Goal: Information Seeking & Learning: Check status

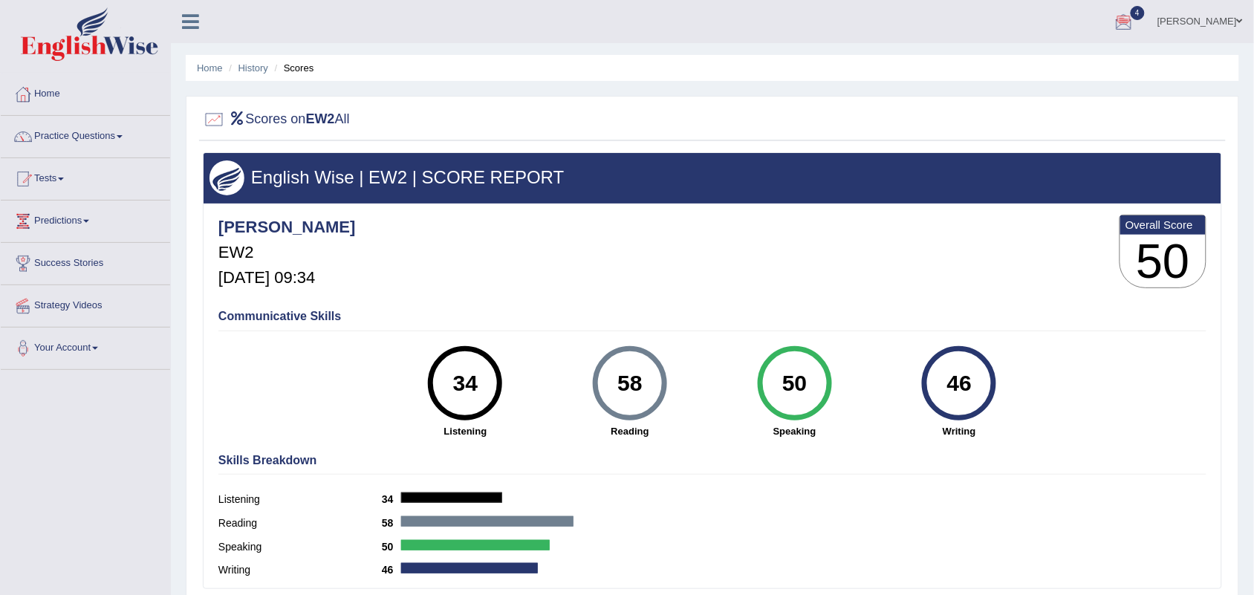
drag, startPoint x: 0, startPoint y: 0, endPoint x: 662, endPoint y: 283, distance: 719.9
click at [662, 283] on div "Nicolas_pte EW2 Oct 10, 2025, 09:34 Overall Score 50" at bounding box center [712, 255] width 995 height 88
click at [54, 177] on link "Tests" at bounding box center [85, 176] width 169 height 37
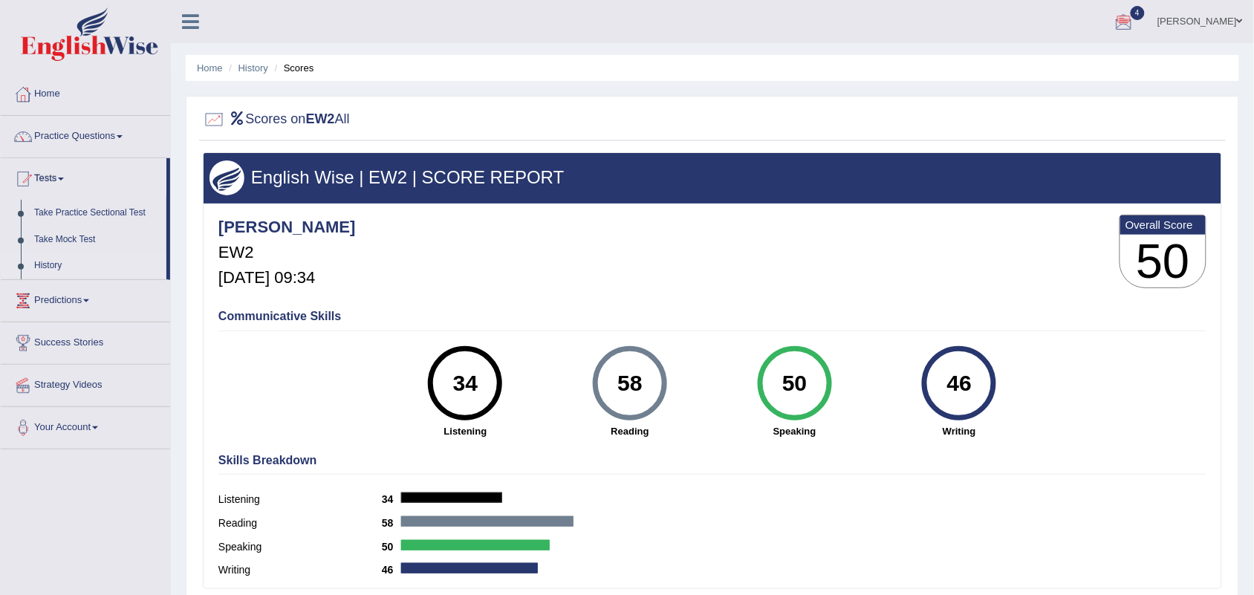
click at [51, 265] on link "History" at bounding box center [96, 266] width 139 height 27
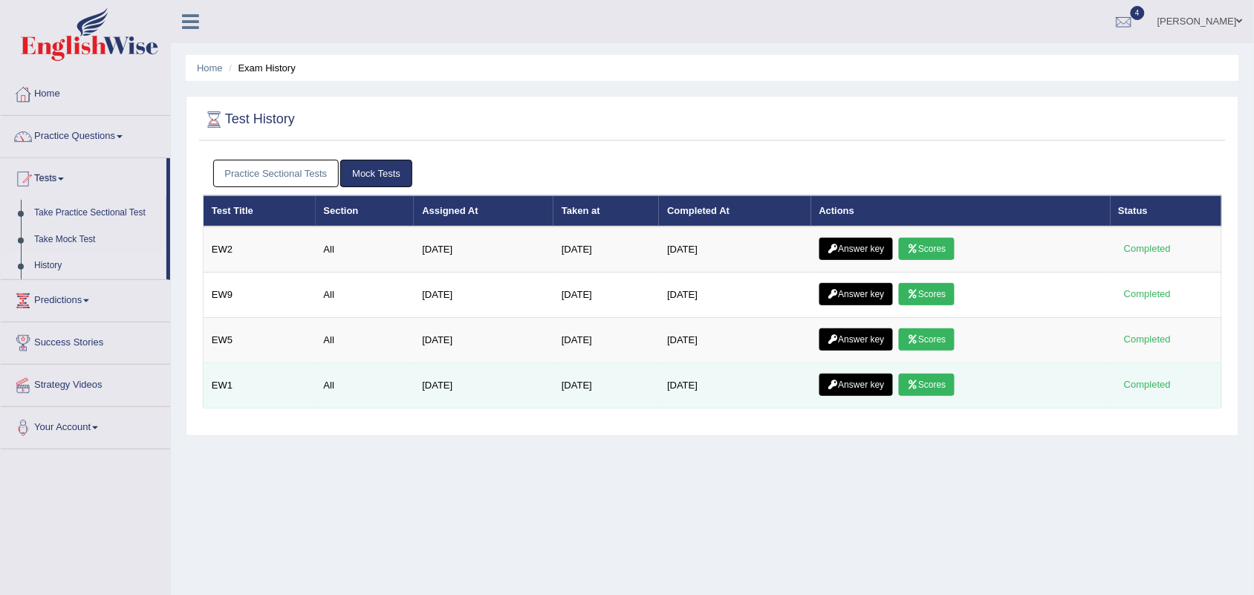
click at [871, 389] on link "Answer key" at bounding box center [856, 385] width 74 height 22
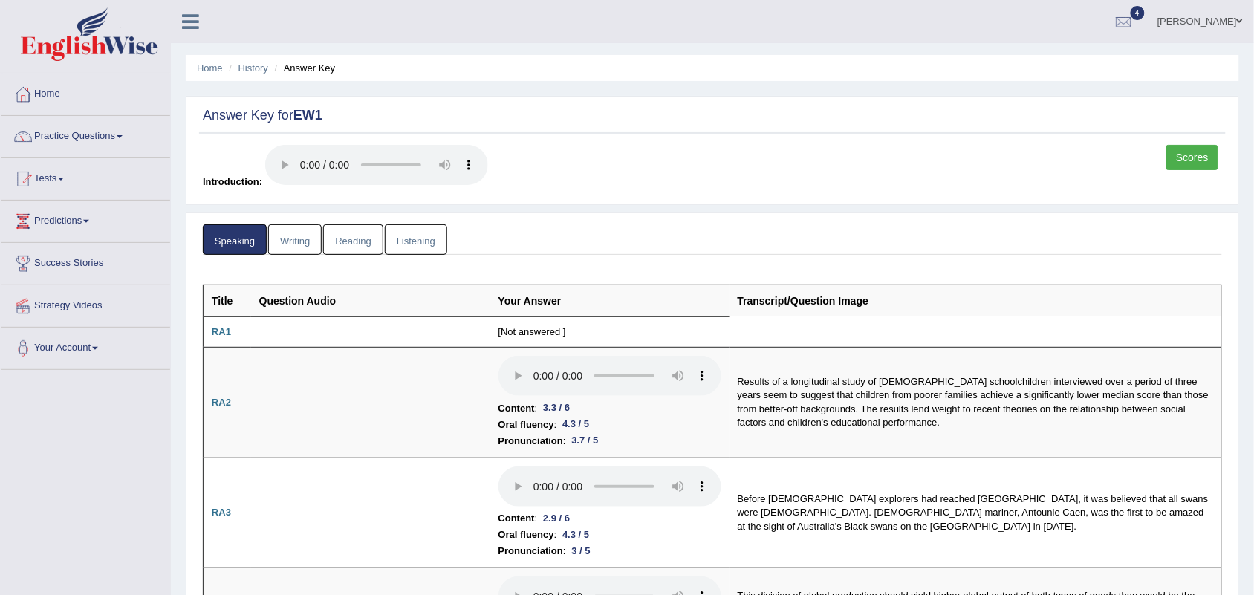
click at [354, 243] on link "Reading" at bounding box center [352, 239] width 59 height 30
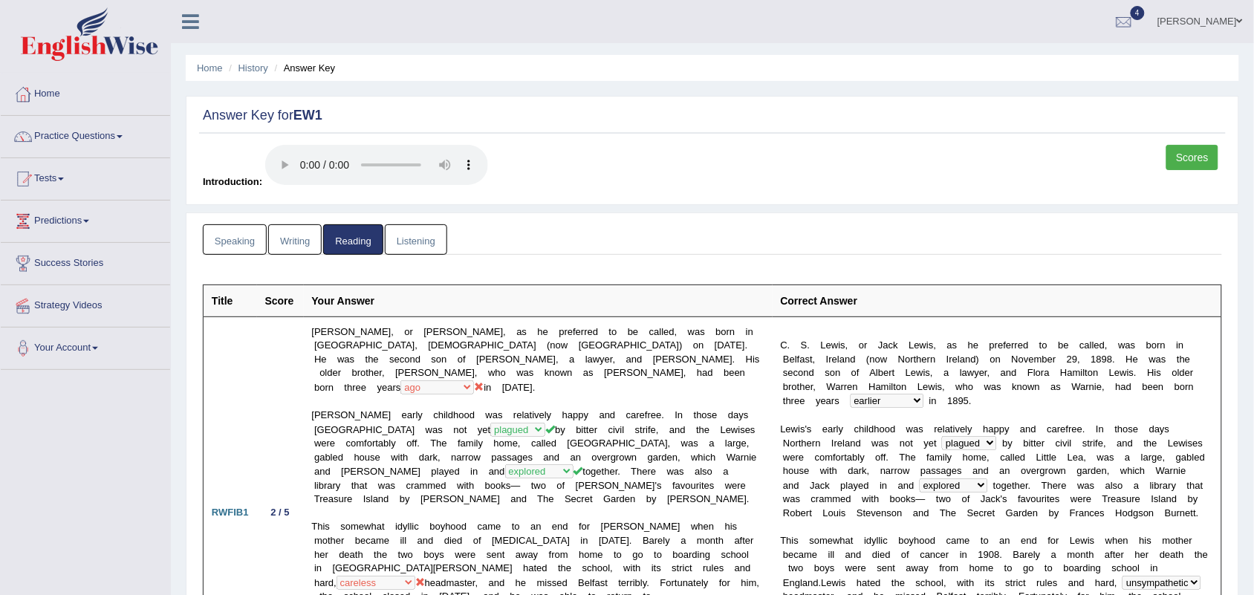
click at [405, 242] on link "Listening" at bounding box center [416, 239] width 62 height 30
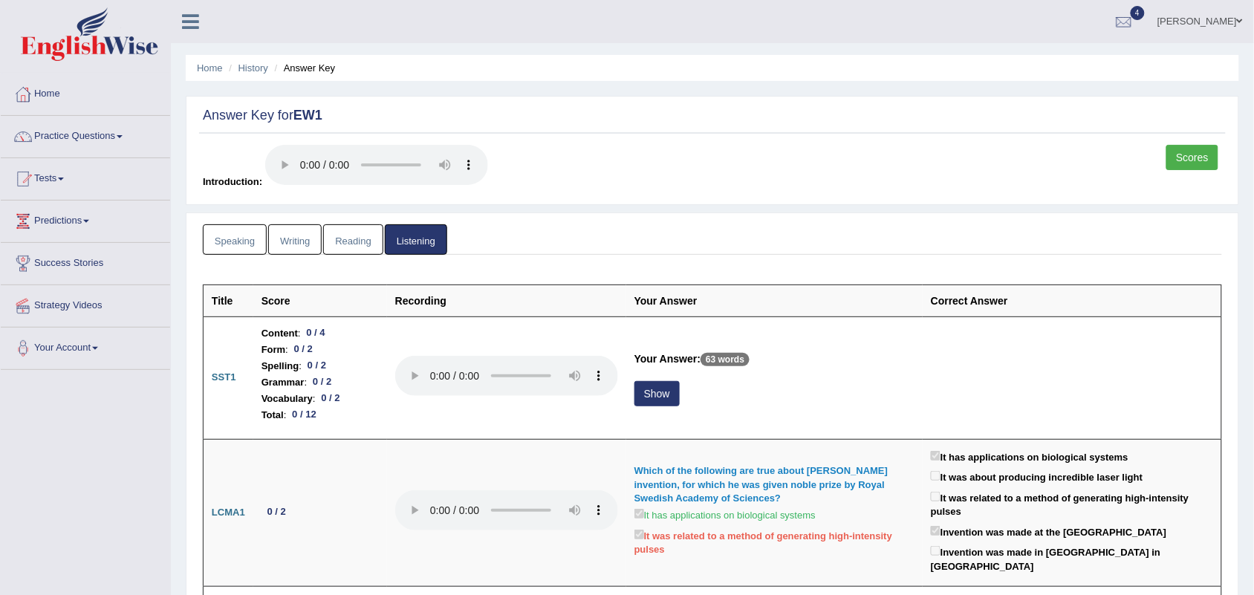
click at [250, 239] on link "Speaking" at bounding box center [235, 239] width 64 height 30
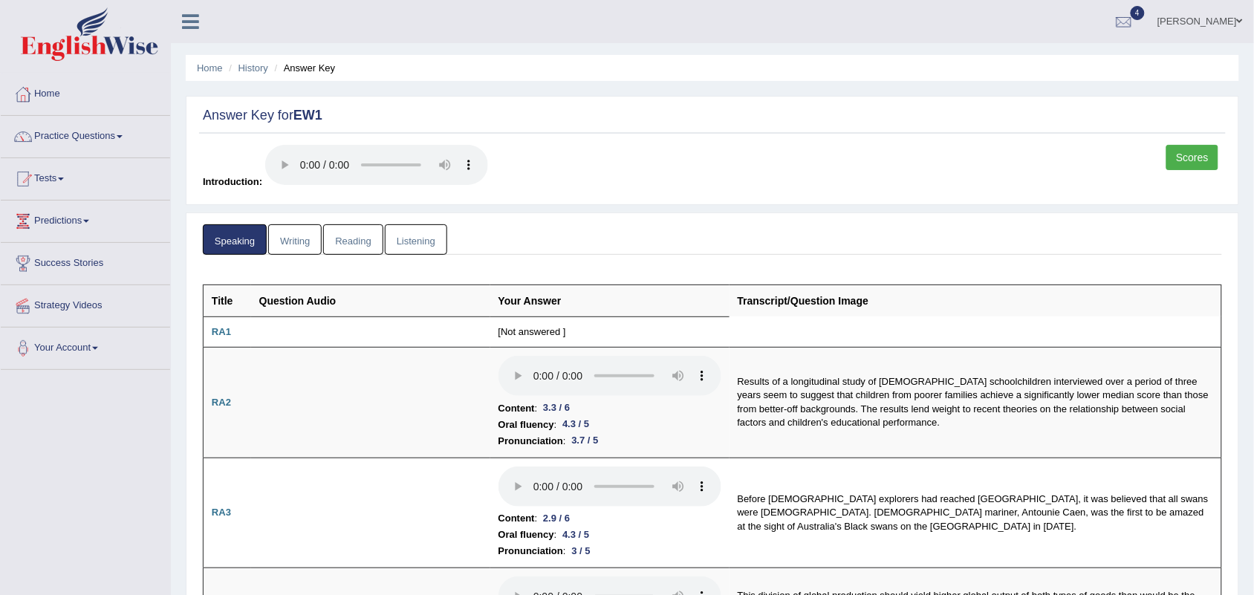
click at [312, 250] on link "Writing" at bounding box center [294, 239] width 53 height 30
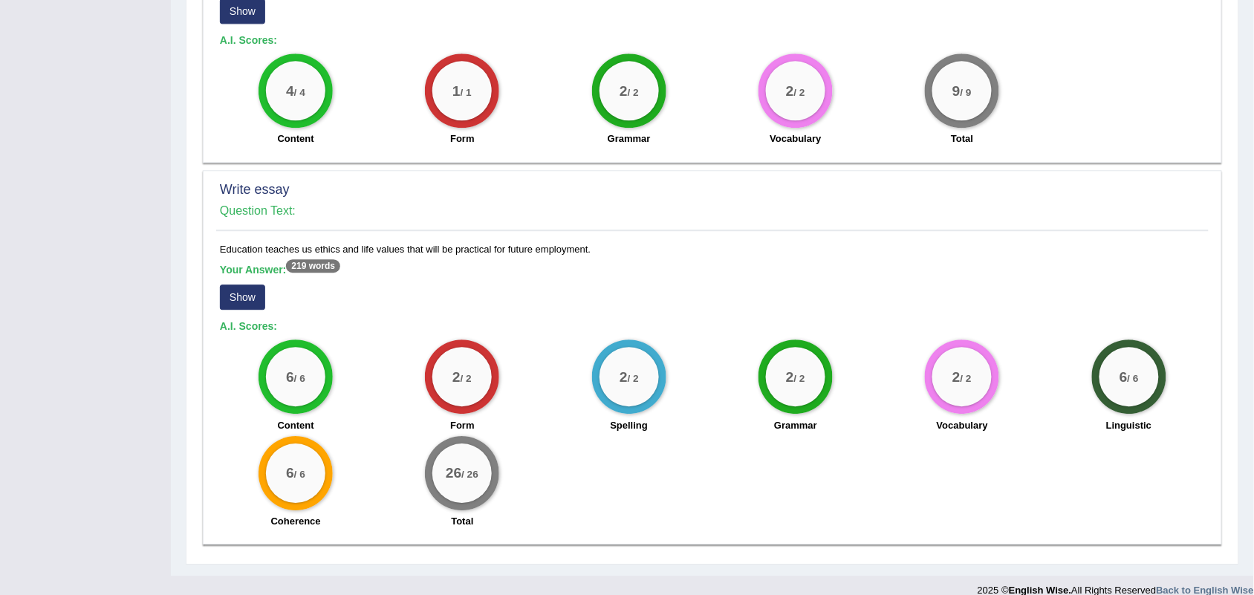
scroll to position [1055, 0]
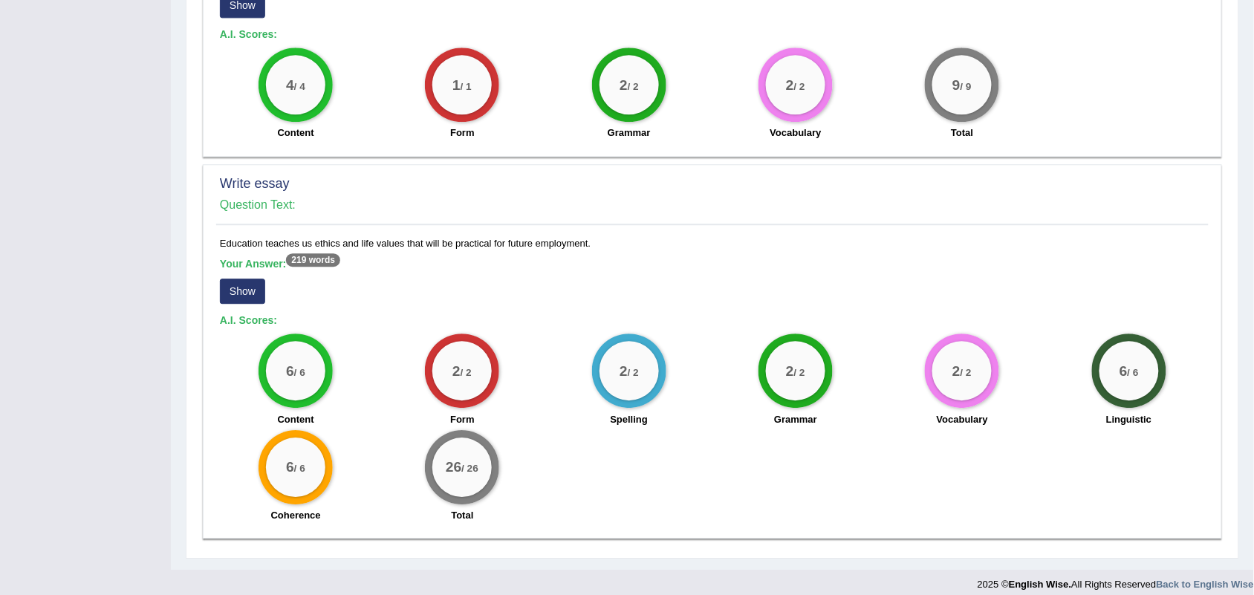
click at [443, 351] on div "2 / 2" at bounding box center [461, 370] width 59 height 59
click at [625, 365] on div "2 / 2" at bounding box center [628, 370] width 59 height 59
click at [483, 268] on div "Your Answer: 219 words Show" at bounding box center [712, 283] width 985 height 50
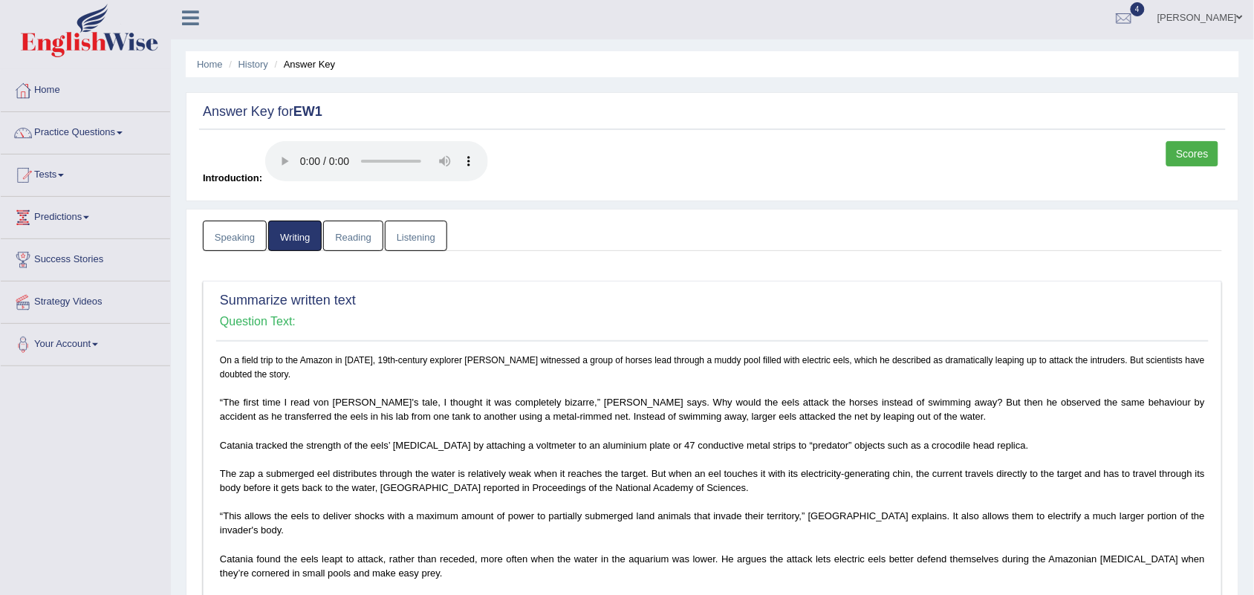
scroll to position [0, 0]
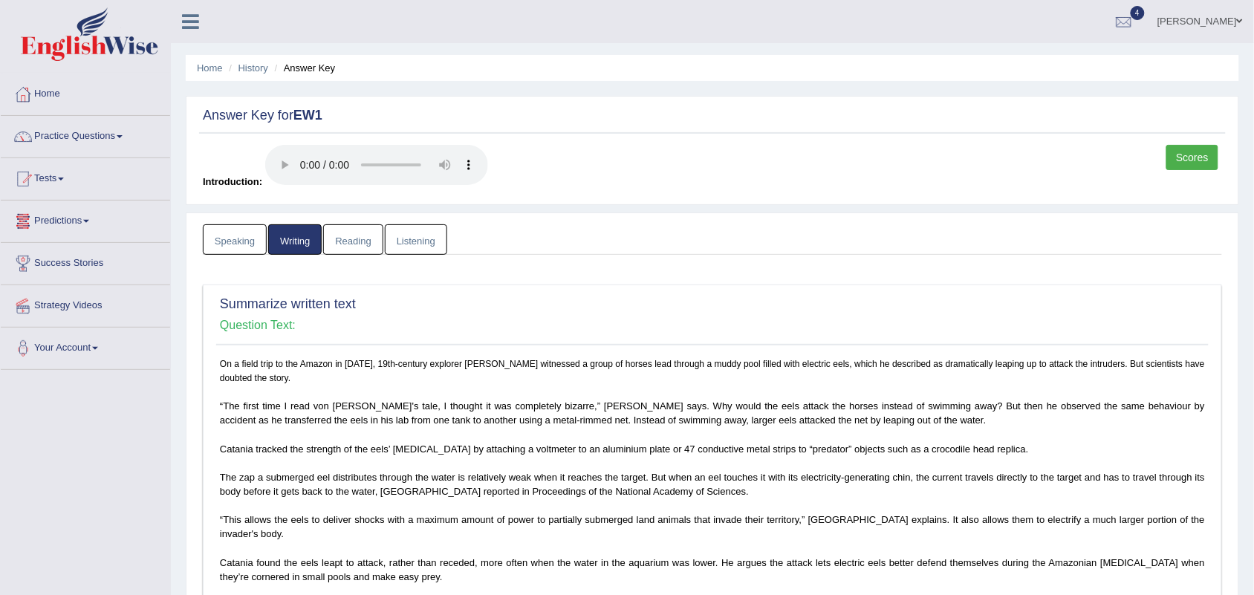
click at [217, 243] on link "Speaking" at bounding box center [235, 239] width 64 height 30
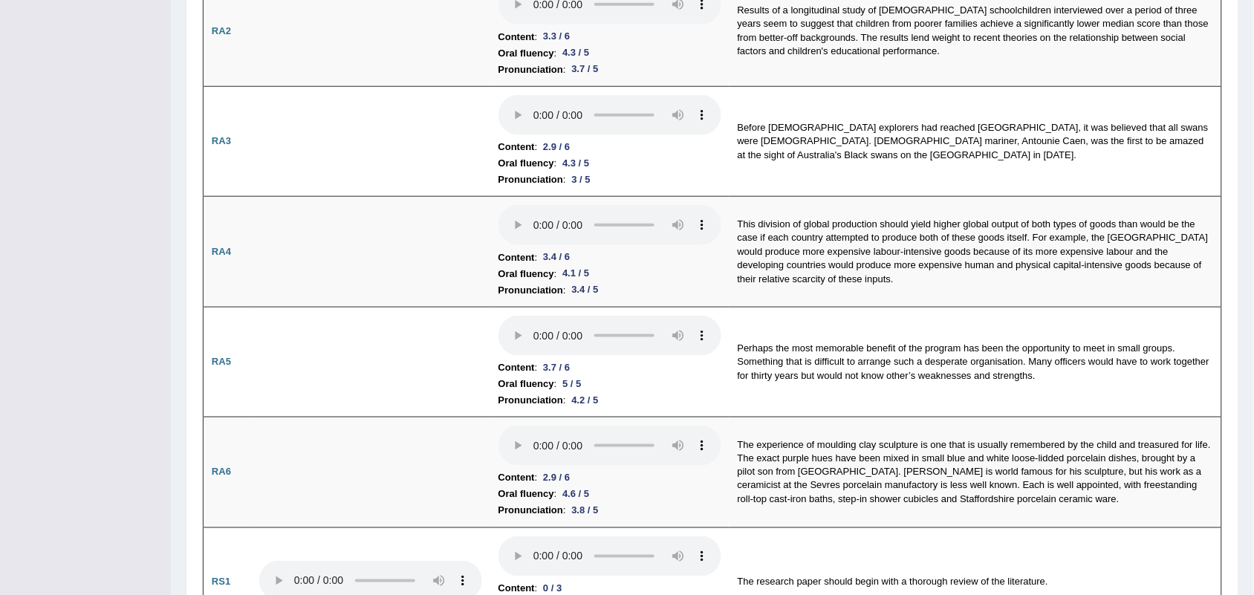
scroll to position [743, 0]
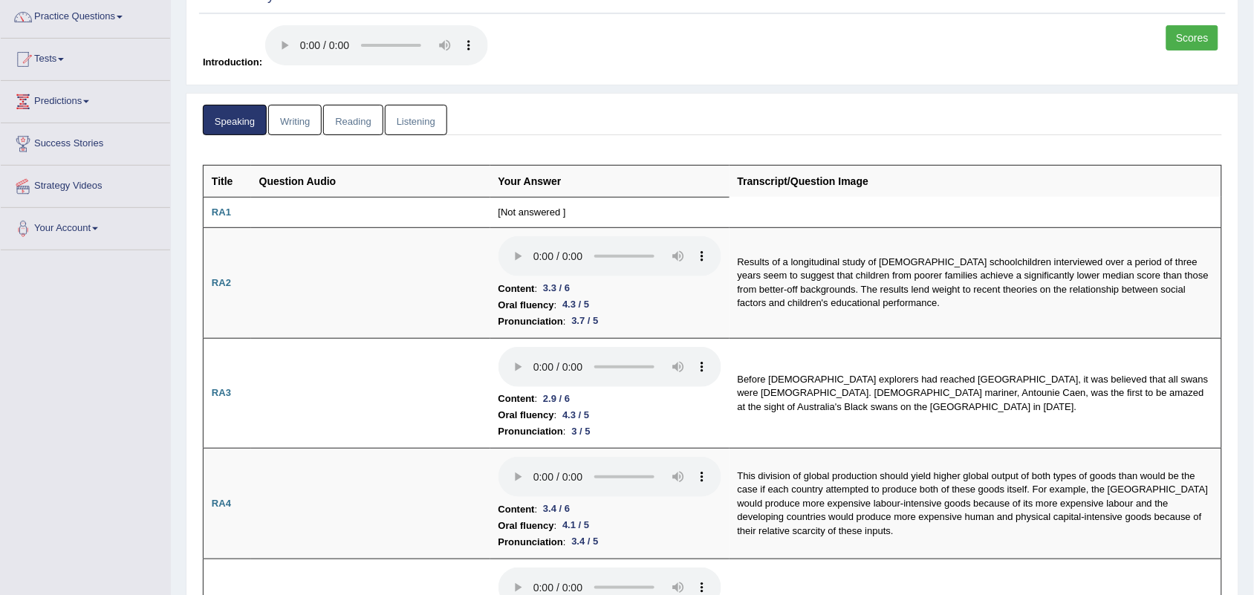
scroll to position [0, 0]
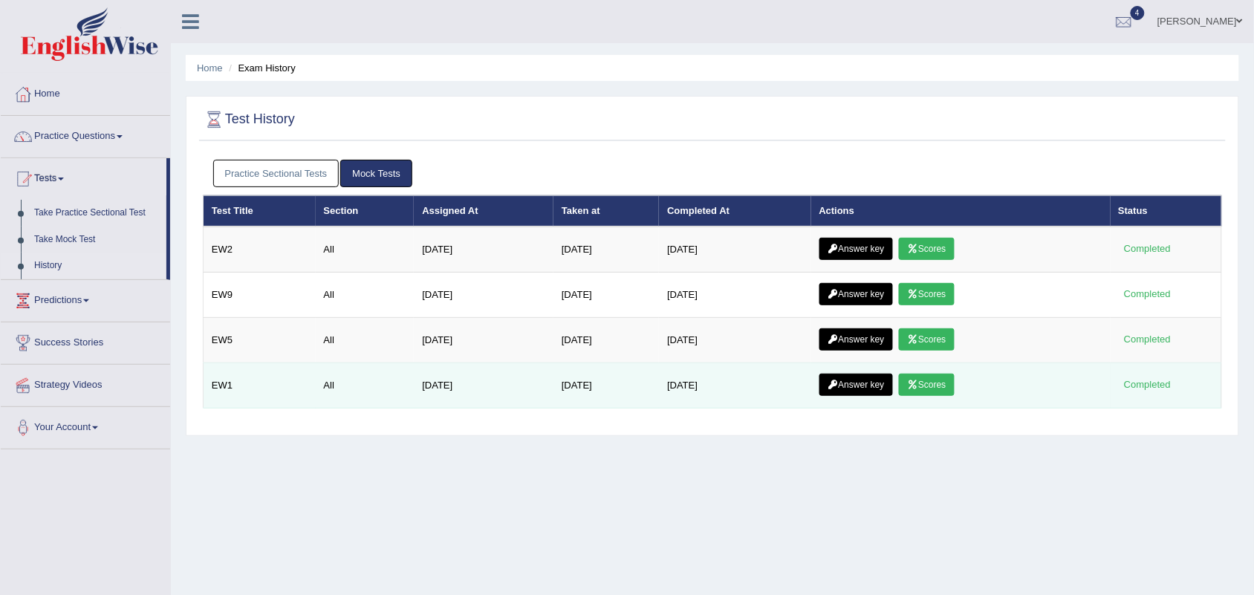
click at [869, 391] on link "Answer key" at bounding box center [856, 385] width 74 height 22
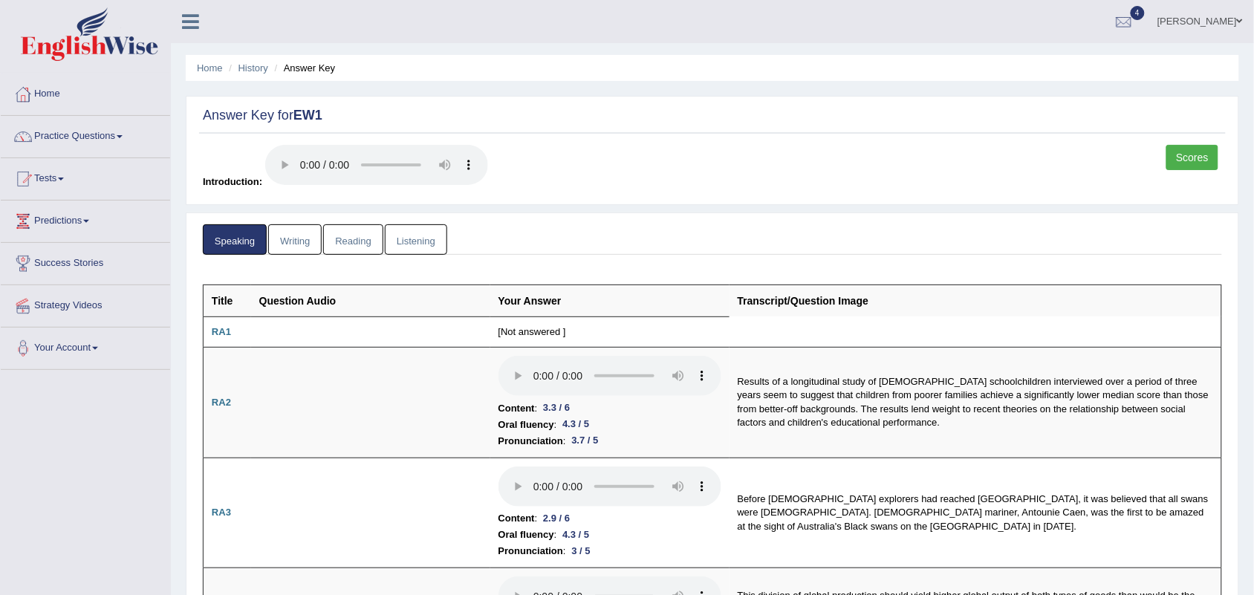
click at [294, 241] on link "Writing" at bounding box center [294, 239] width 53 height 30
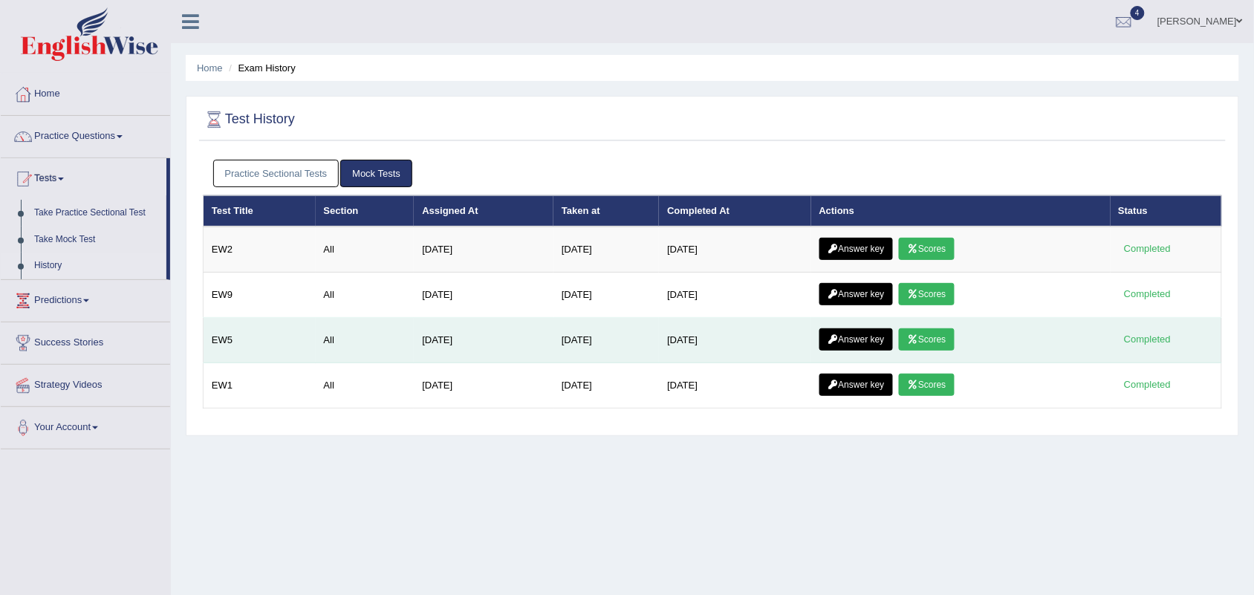
click at [856, 340] on link "Answer key" at bounding box center [856, 339] width 74 height 22
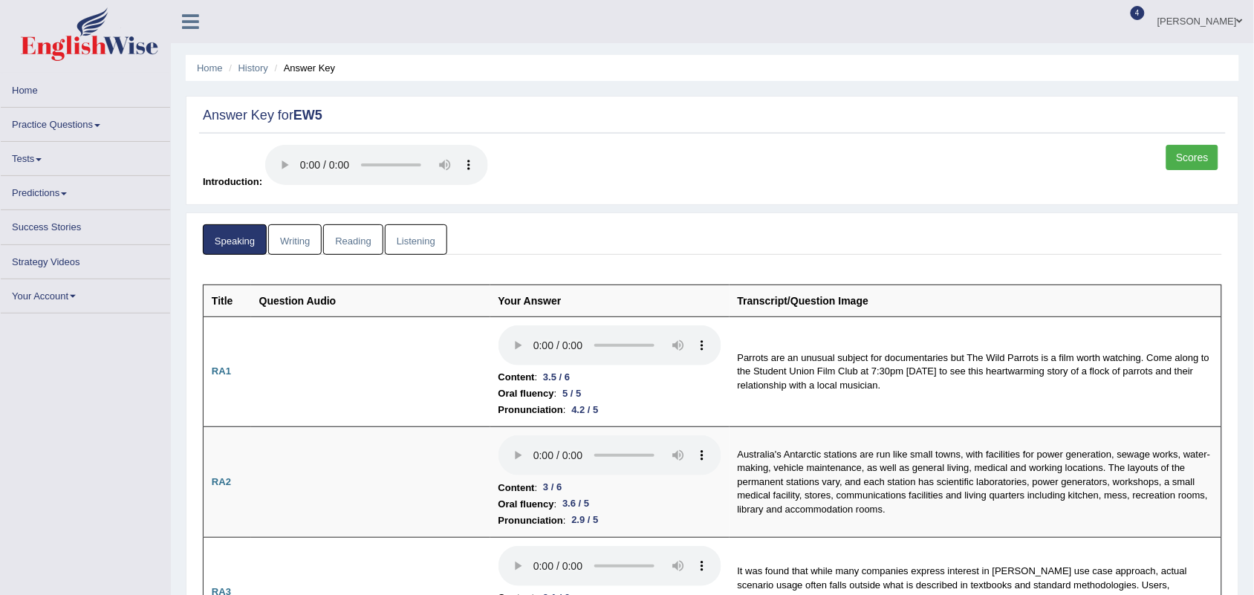
click at [287, 236] on link "Writing" at bounding box center [294, 239] width 53 height 30
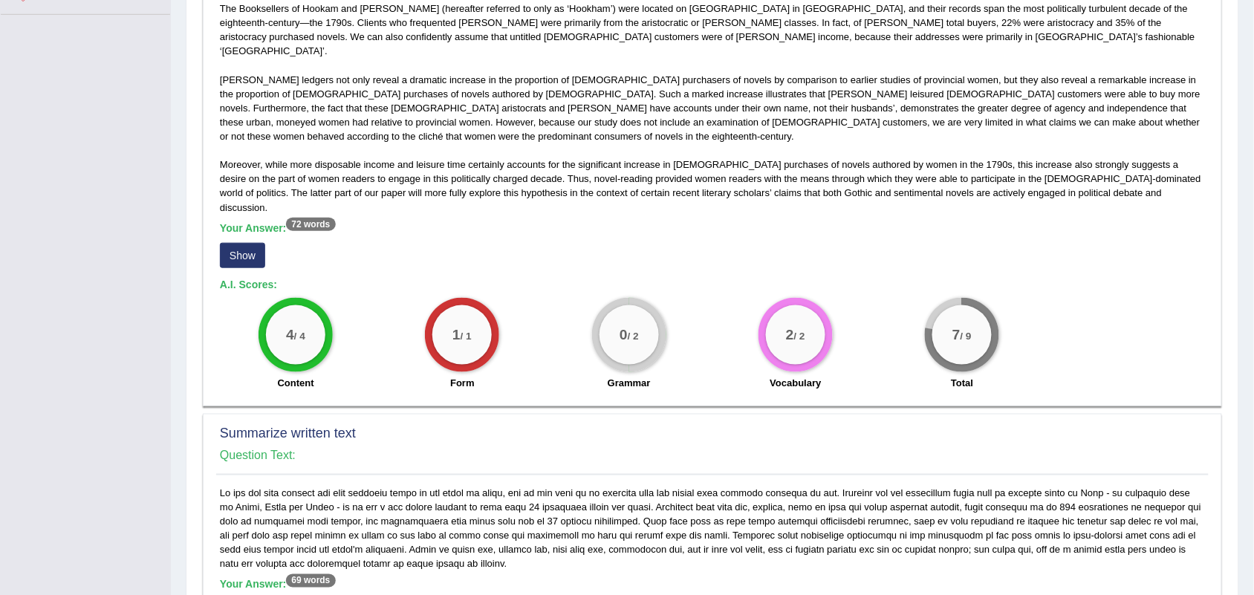
scroll to position [191, 0]
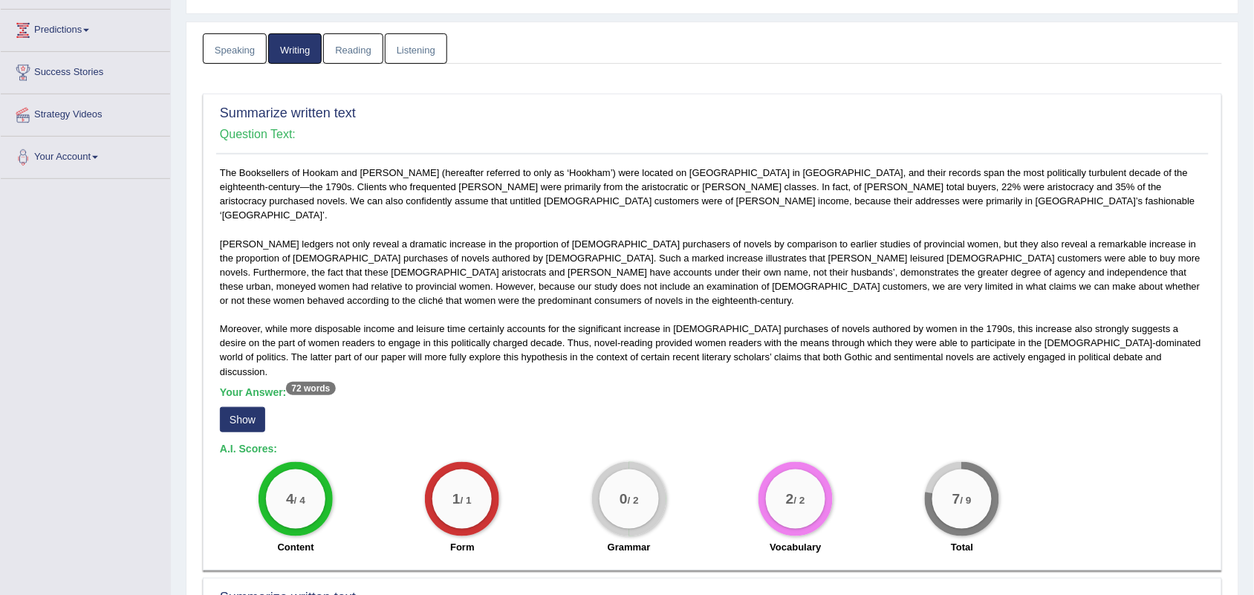
click at [238, 407] on button "Show" at bounding box center [242, 419] width 45 height 25
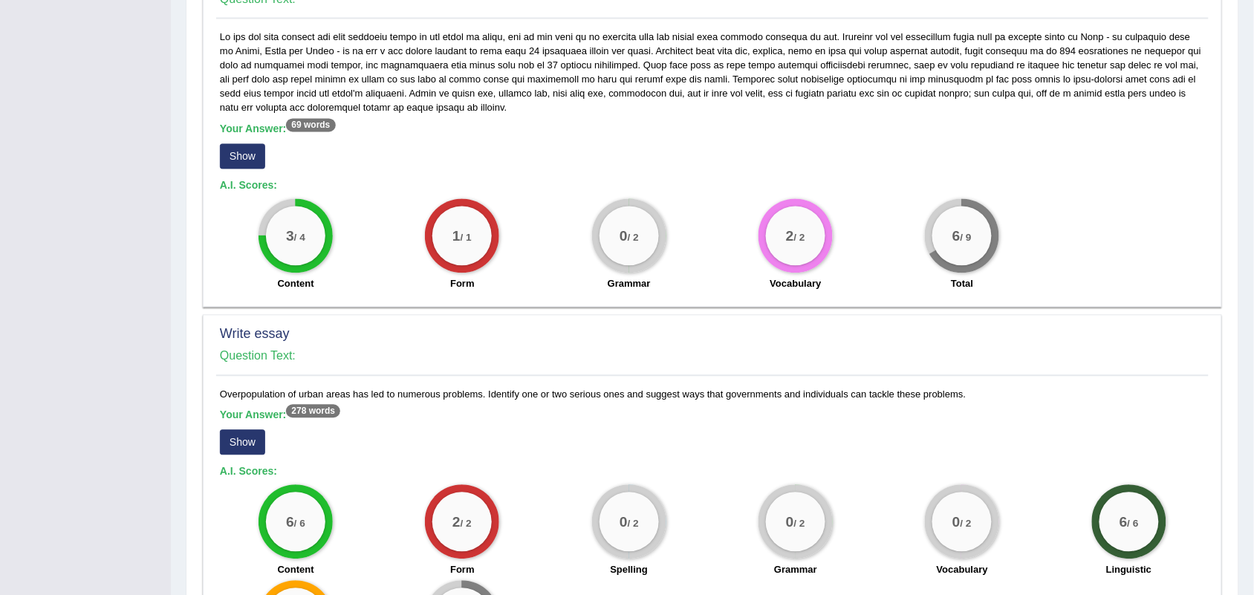
scroll to position [934, 0]
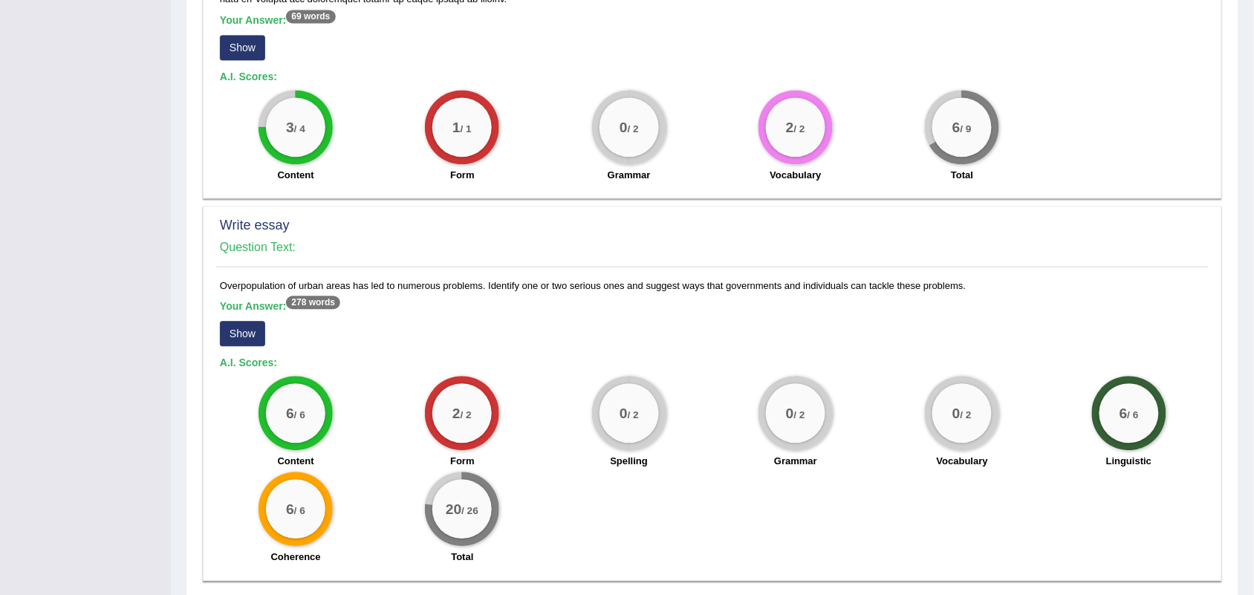
click at [785, 388] on div "0 / 2" at bounding box center [795, 412] width 59 height 59
click at [232, 321] on button "Show" at bounding box center [242, 333] width 45 height 25
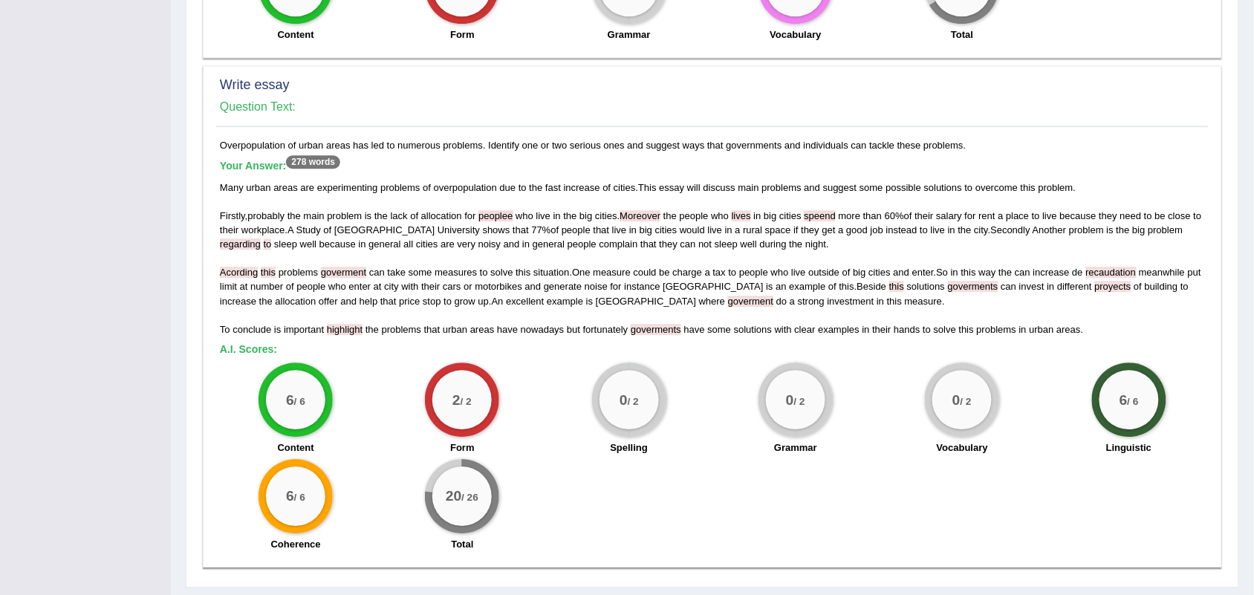
scroll to position [610, 0]
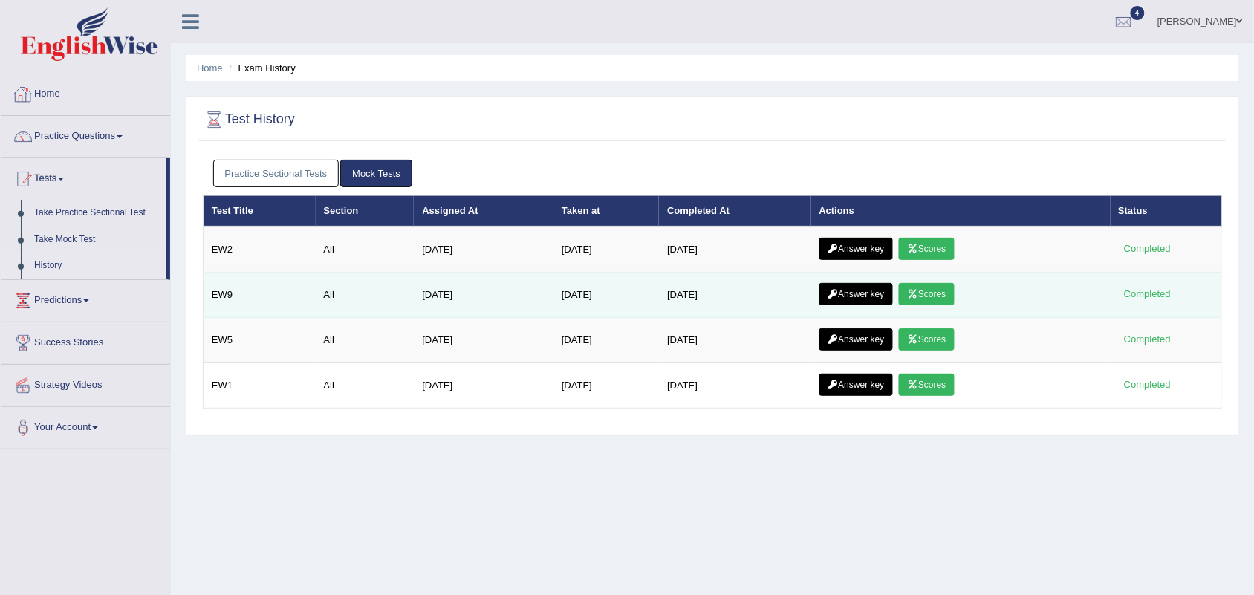
click at [841, 288] on link "Answer key" at bounding box center [856, 294] width 74 height 22
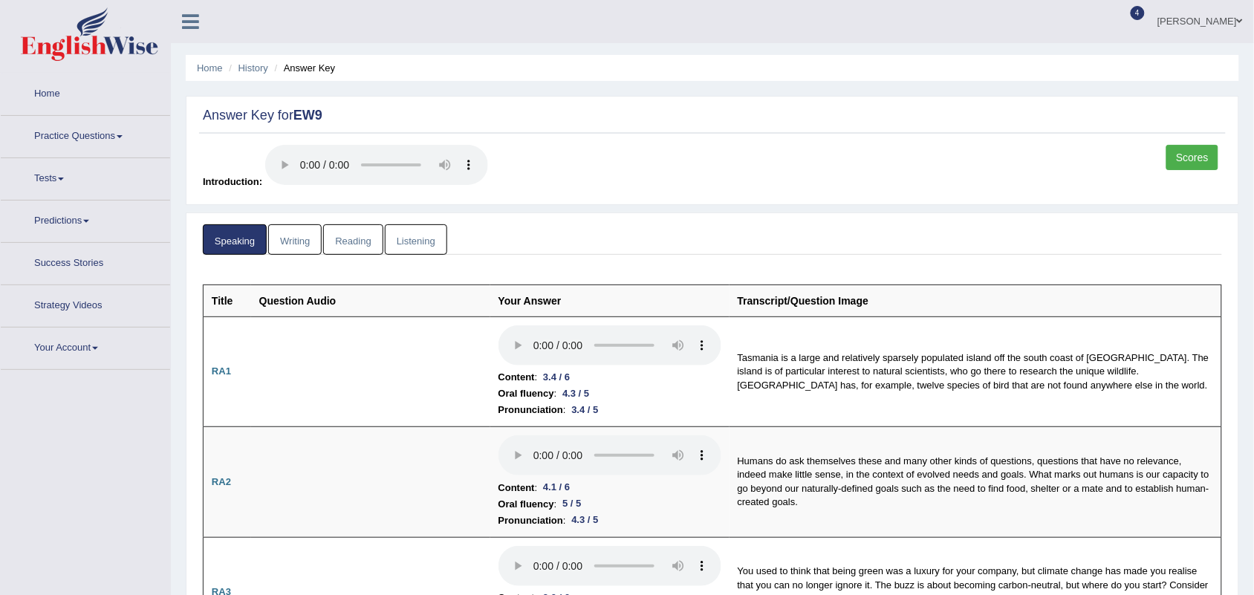
click at [293, 236] on link "Writing" at bounding box center [294, 239] width 53 height 30
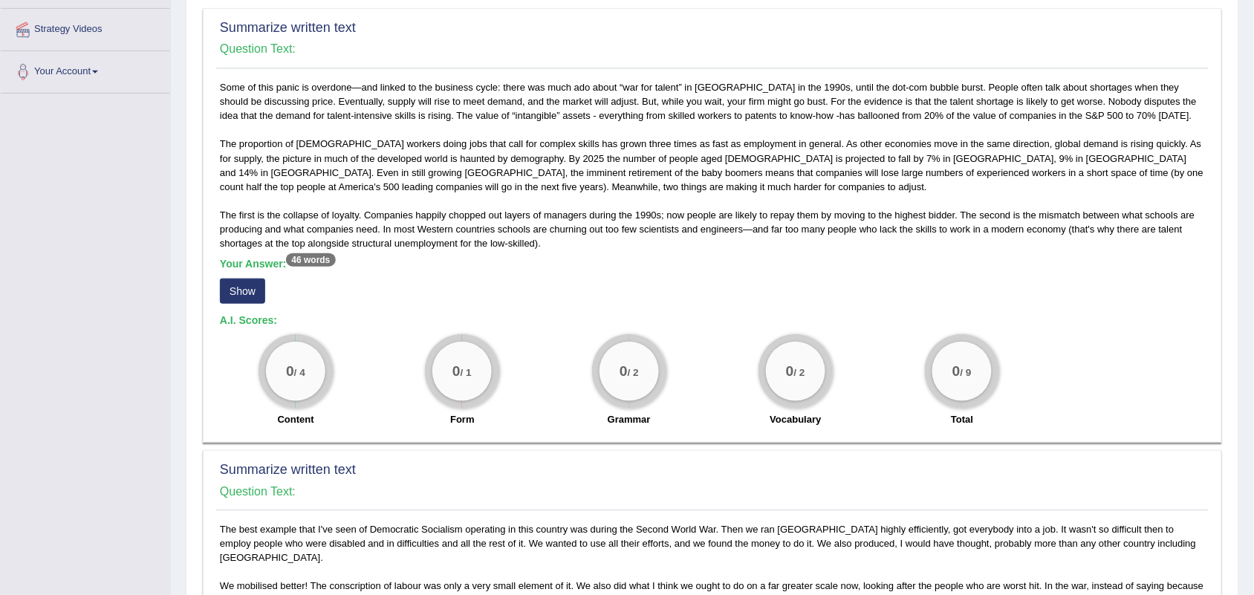
scroll to position [279, 0]
click at [368, 312] on div "Some of this panic is overdone—and linked to the business cycle: there was much…" at bounding box center [712, 255] width 992 height 354
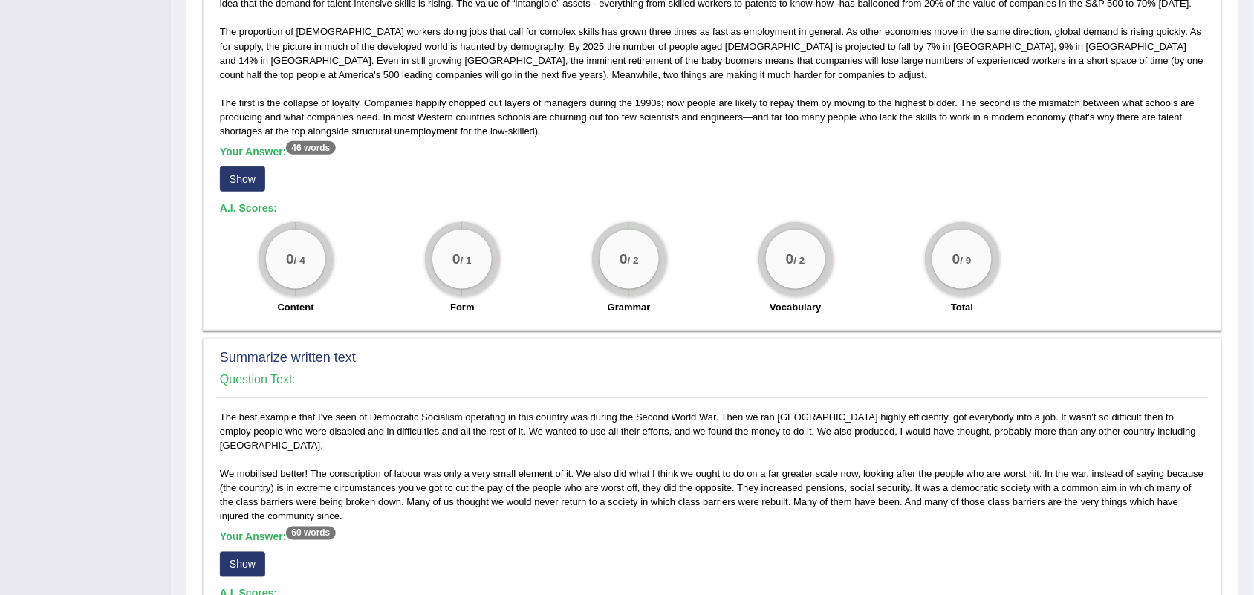
scroll to position [371, 0]
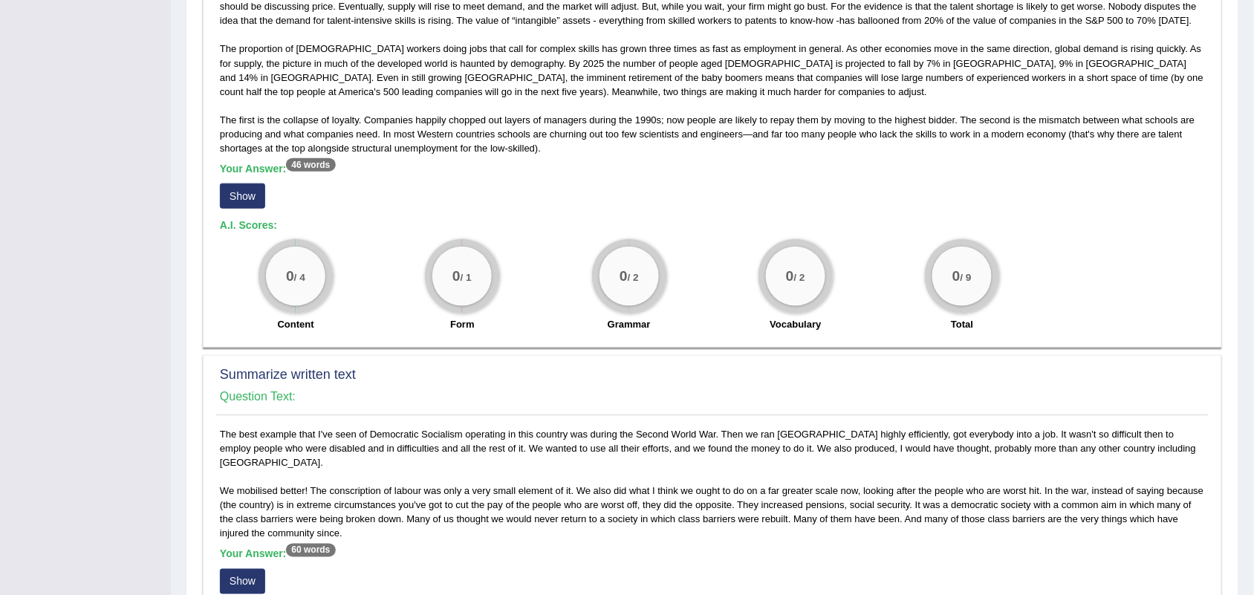
click at [283, 165] on b "Your Answer: 46 words" at bounding box center [278, 169] width 116 height 12
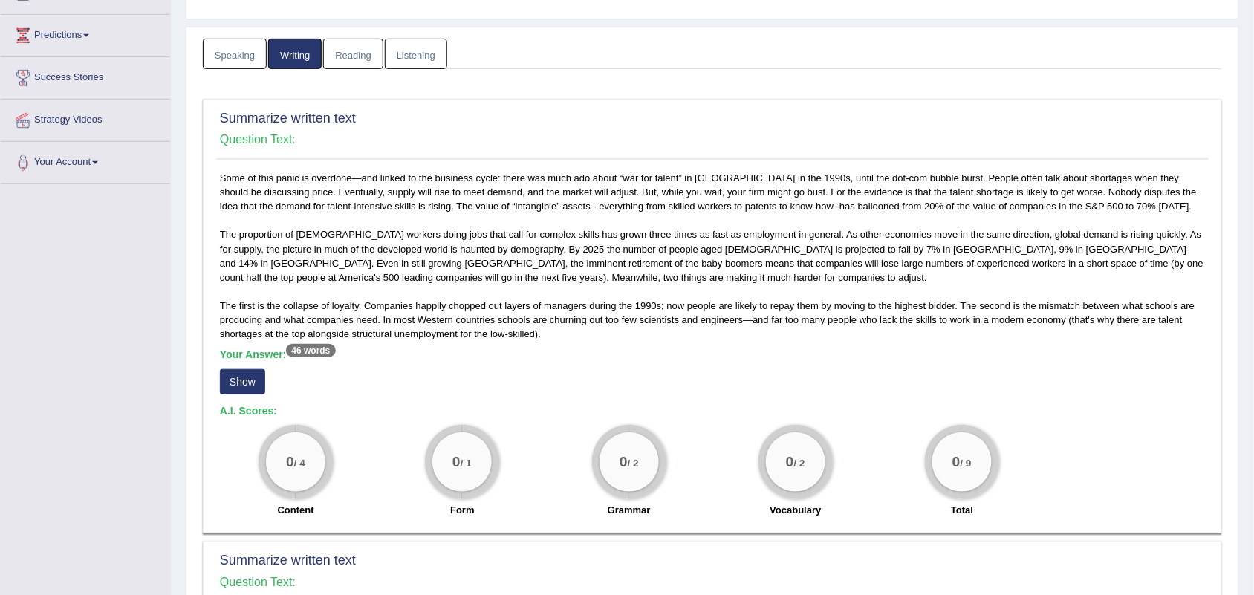
scroll to position [0, 0]
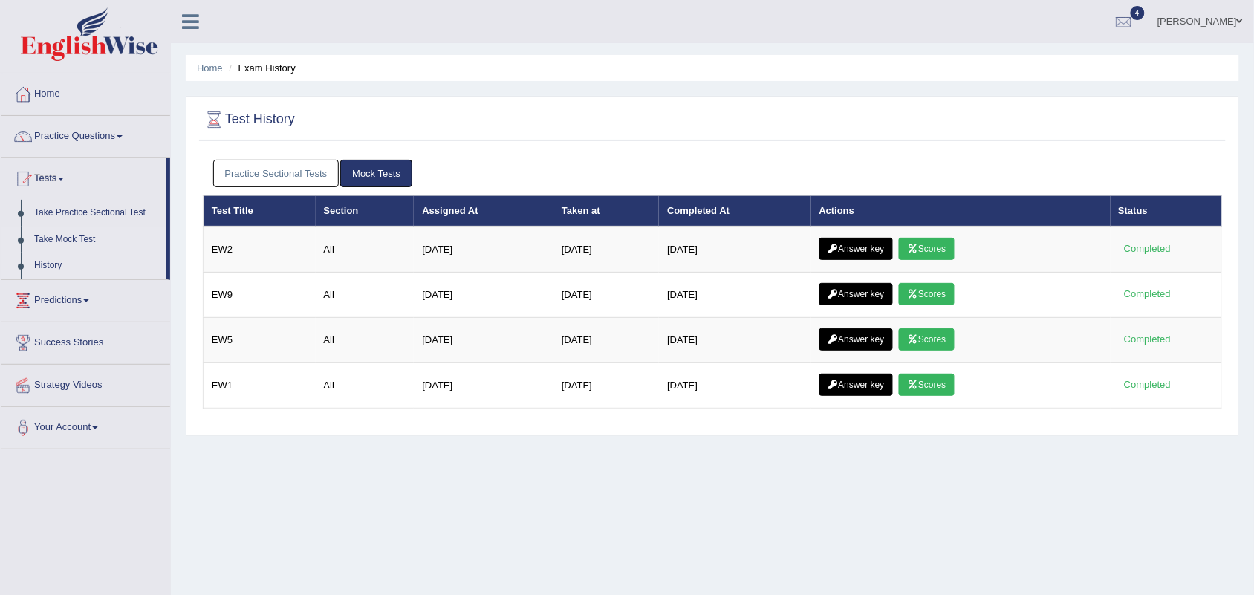
click at [63, 235] on link "Take Mock Test" at bounding box center [96, 240] width 139 height 27
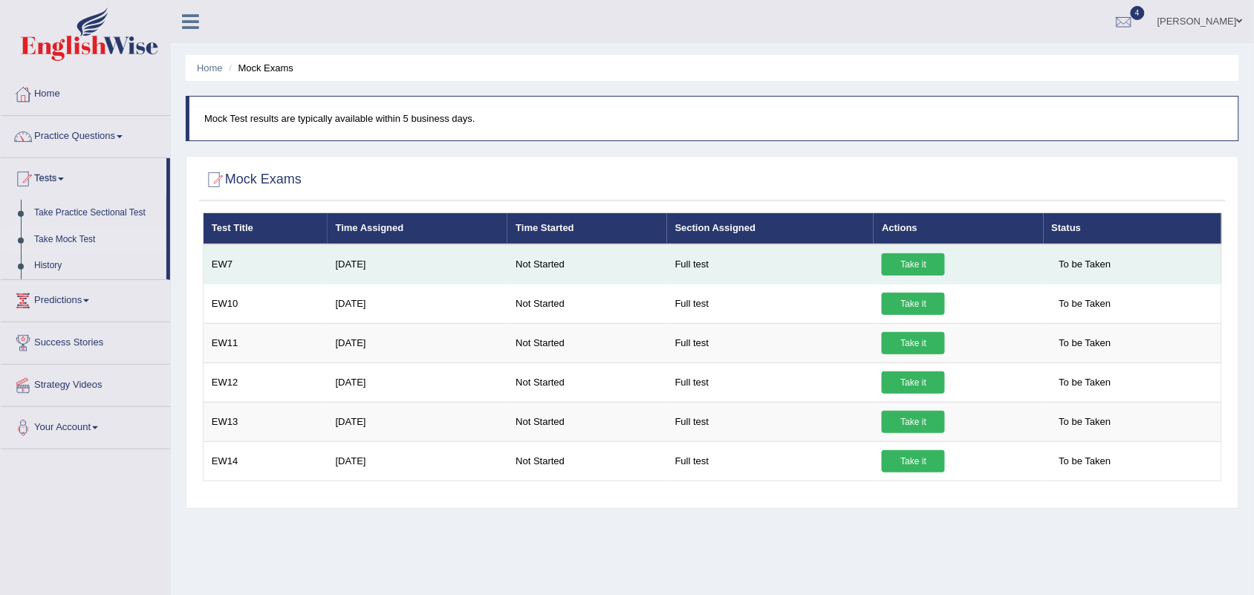
click at [912, 262] on link "Take it" at bounding box center [913, 264] width 63 height 22
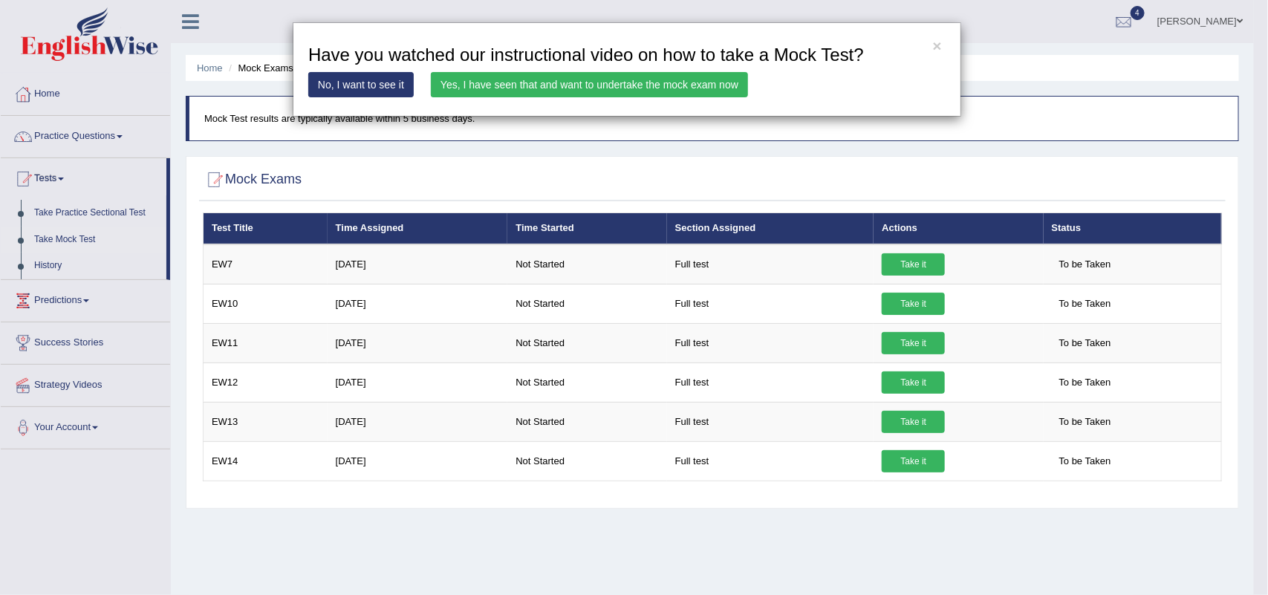
click at [625, 82] on link "Yes, I have seen that and want to undertake the mock exam now" at bounding box center [589, 84] width 317 height 25
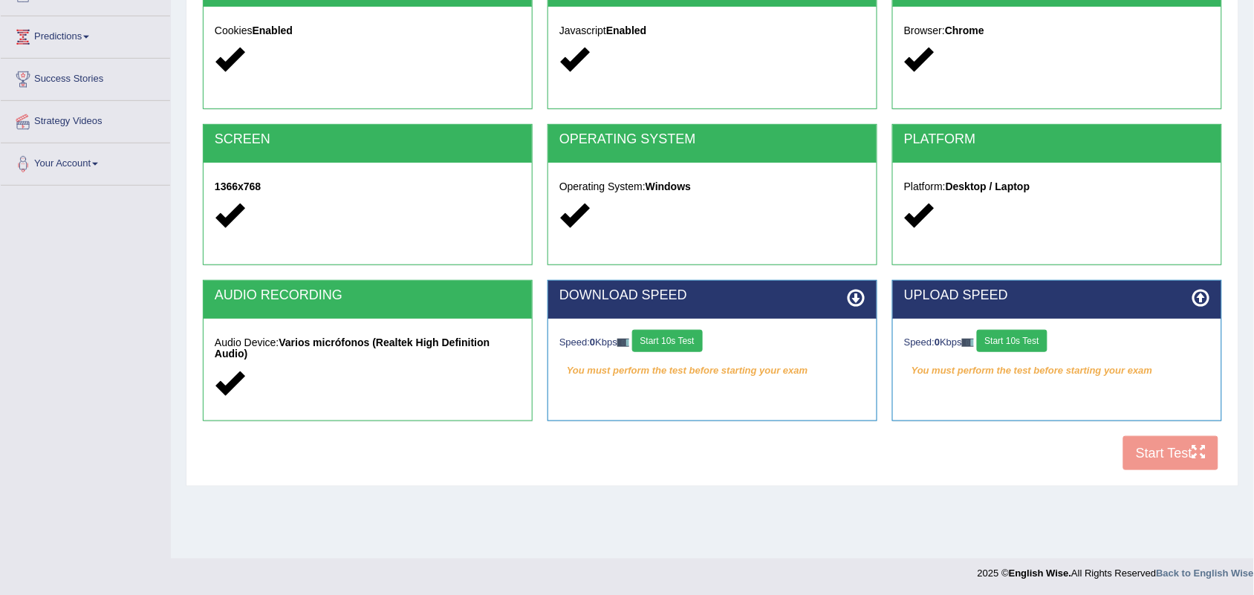
click at [685, 339] on button "Start 10s Test" at bounding box center [667, 341] width 71 height 22
click at [1042, 340] on button "Start 10s Test" at bounding box center [1012, 341] width 71 height 22
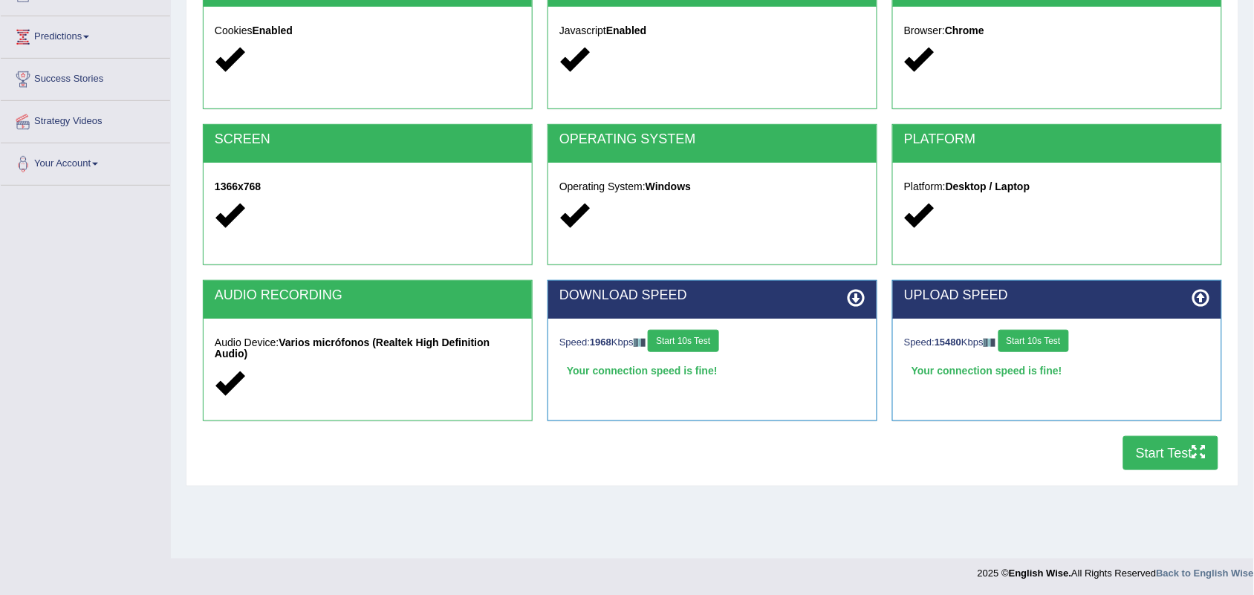
click at [1157, 446] on button "Start Test" at bounding box center [1170, 453] width 95 height 34
